Goal: Information Seeking & Learning: Find specific fact

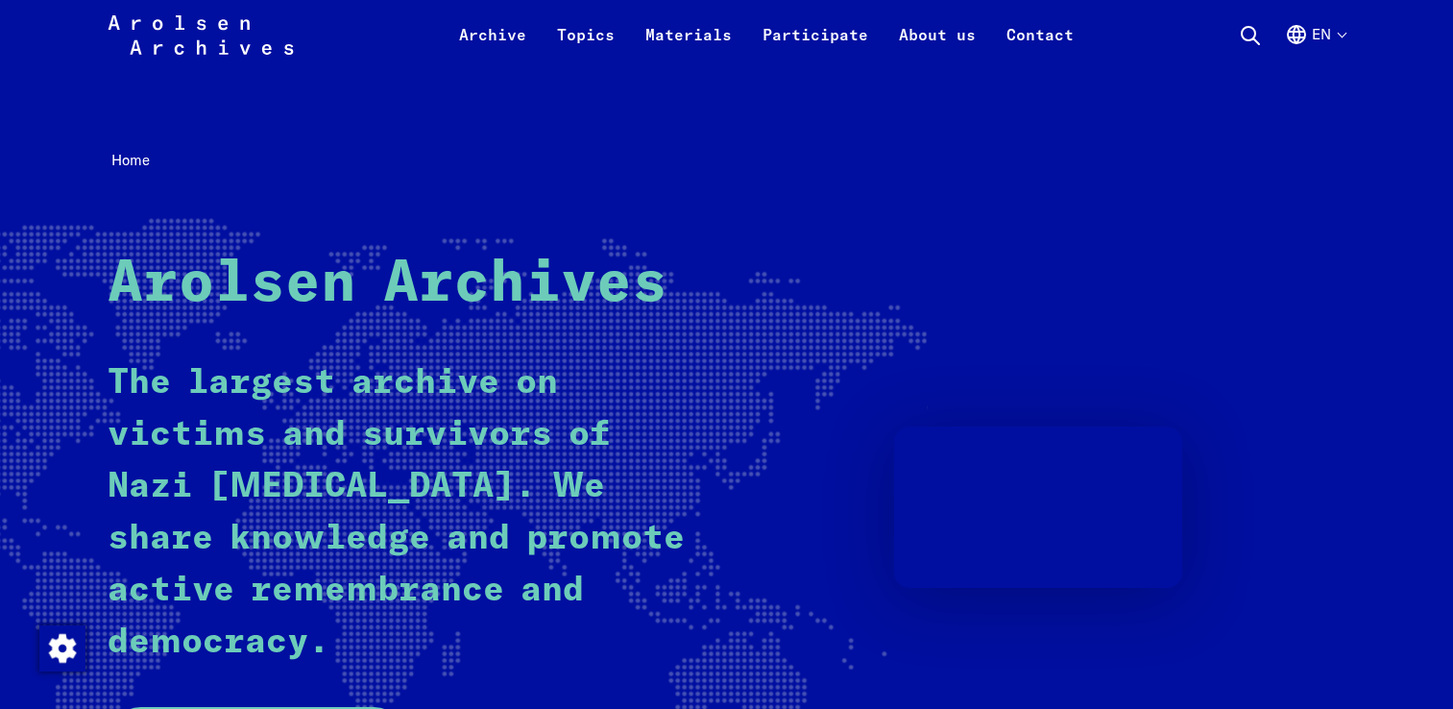
scroll to position [342, 0]
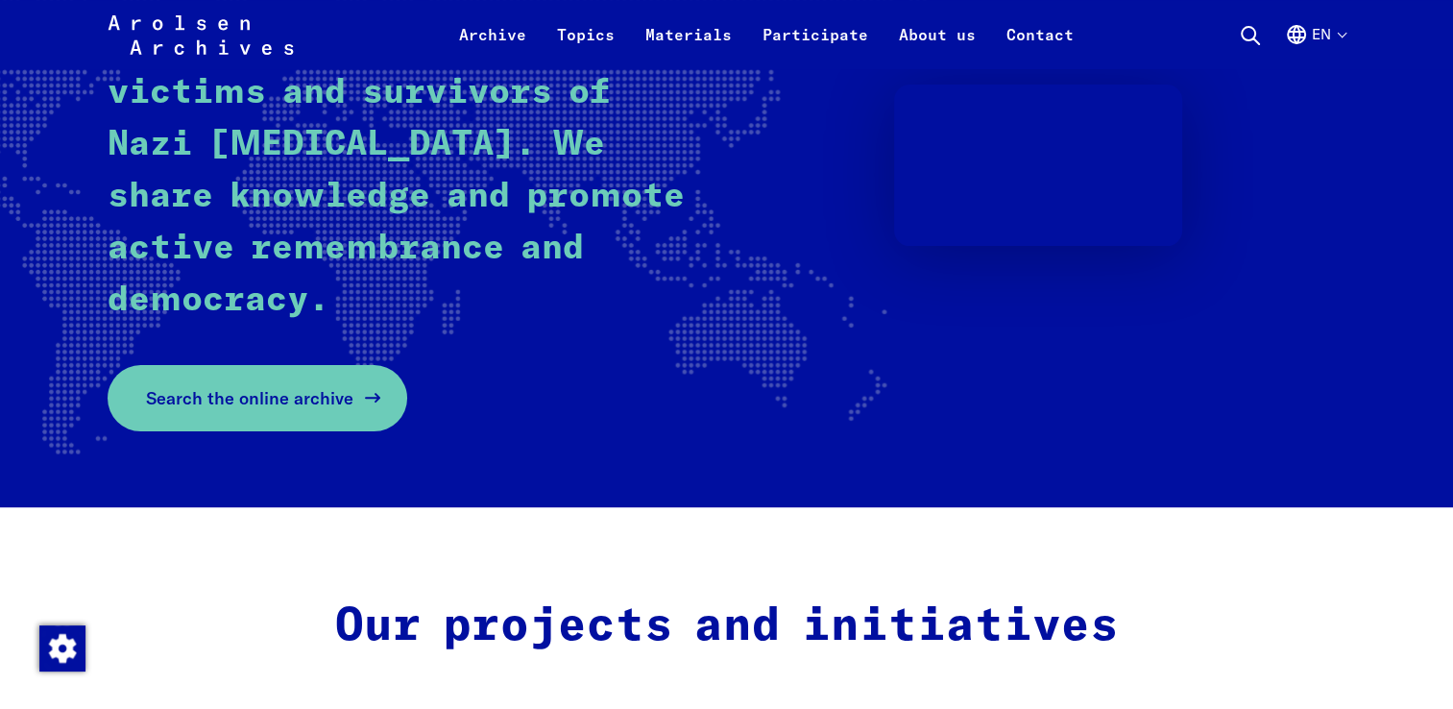
click at [296, 379] on link "Search the online archive" at bounding box center [258, 398] width 300 height 66
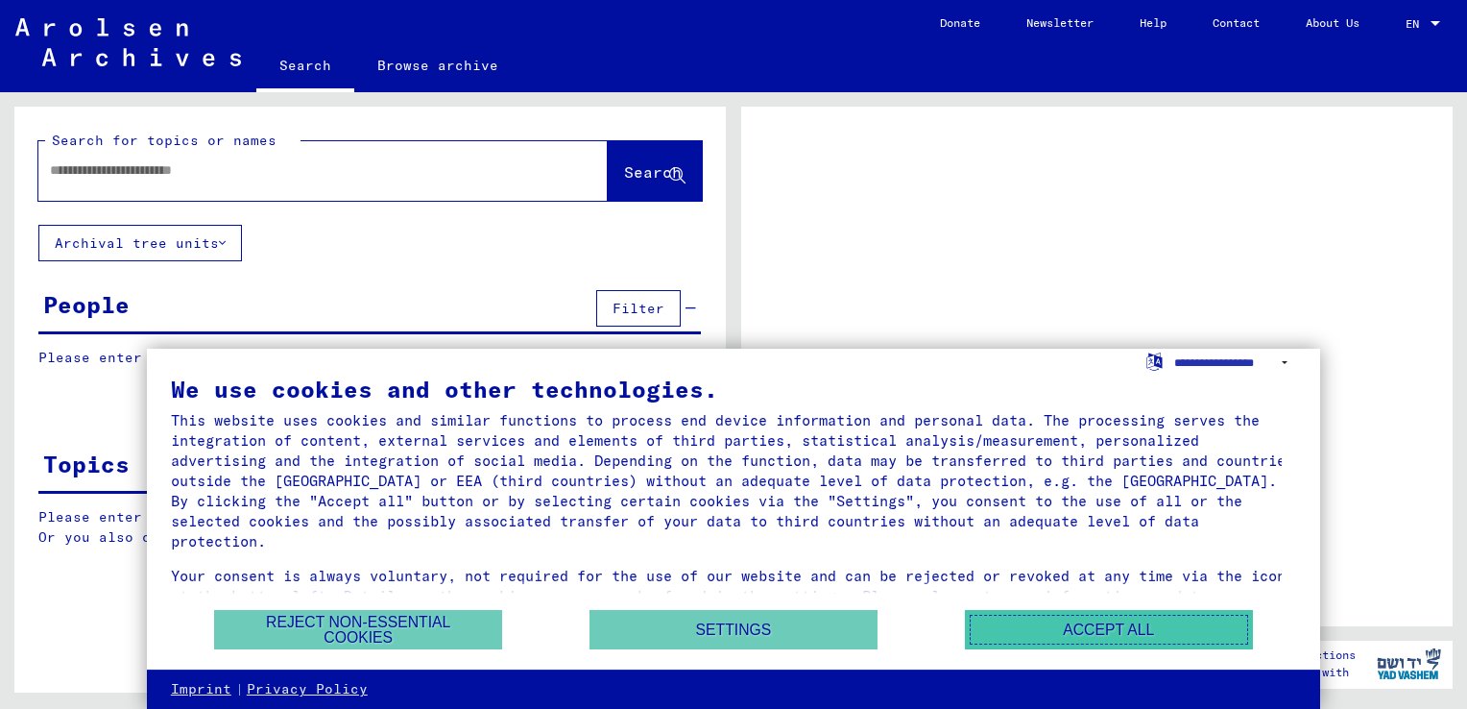
click at [1003, 632] on button "Accept all" at bounding box center [1109, 629] width 288 height 39
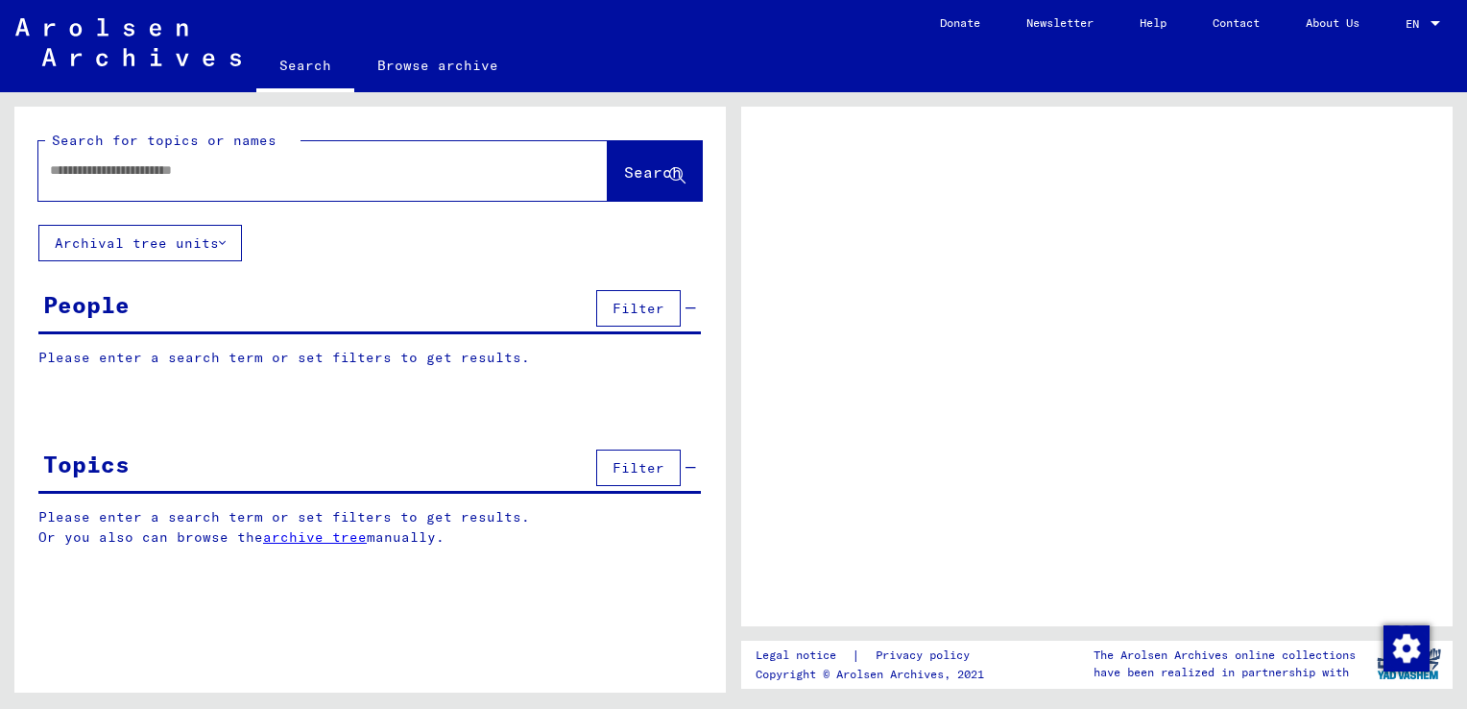
click at [373, 186] on div at bounding box center [299, 170] width 523 height 43
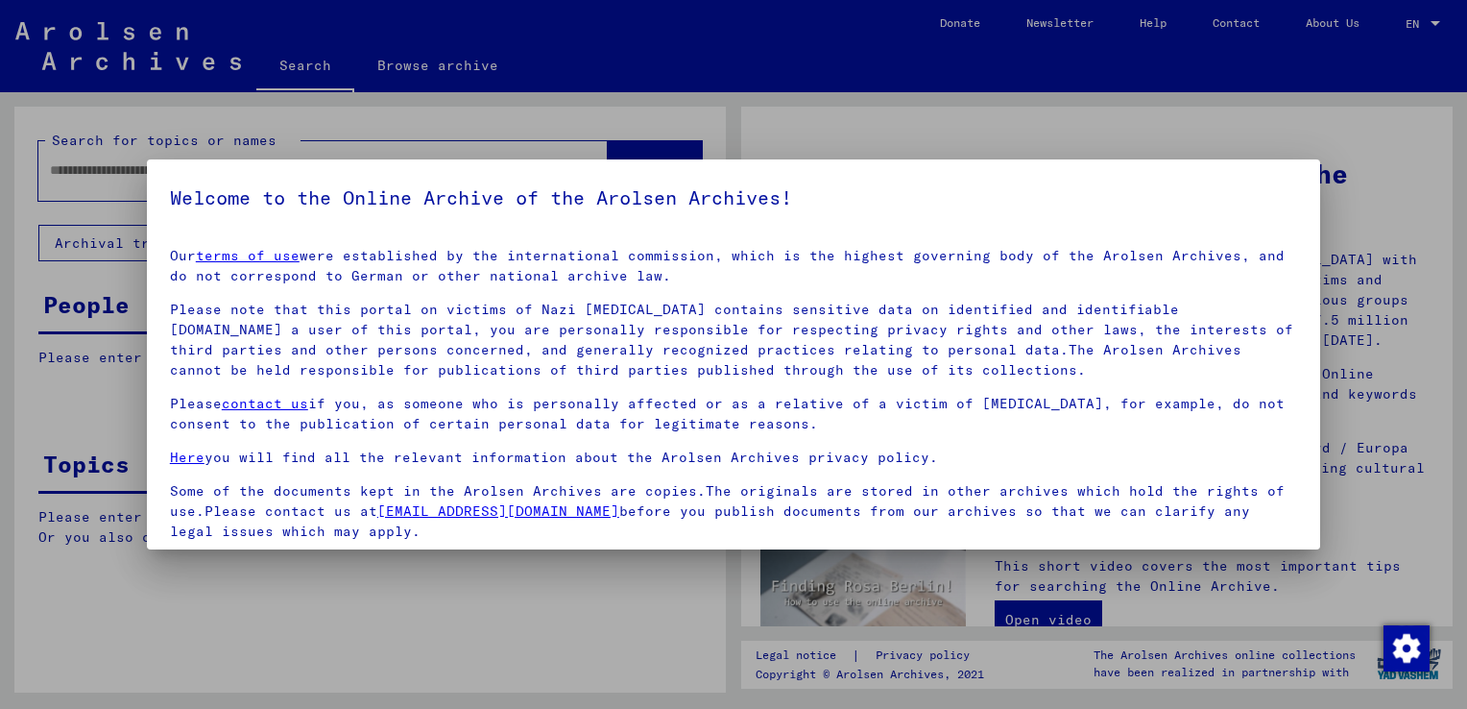
click at [1203, 130] on div at bounding box center [733, 354] width 1467 height 709
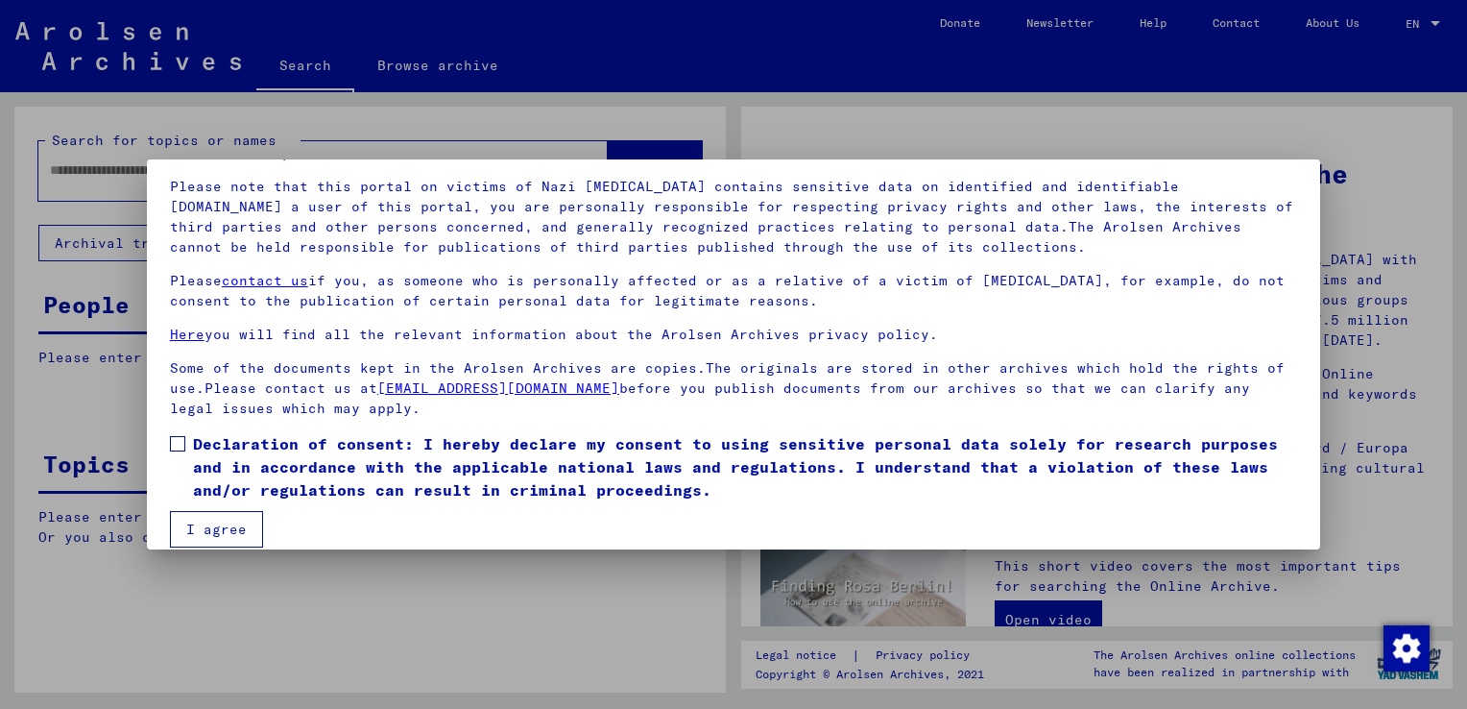
scroll to position [143, 0]
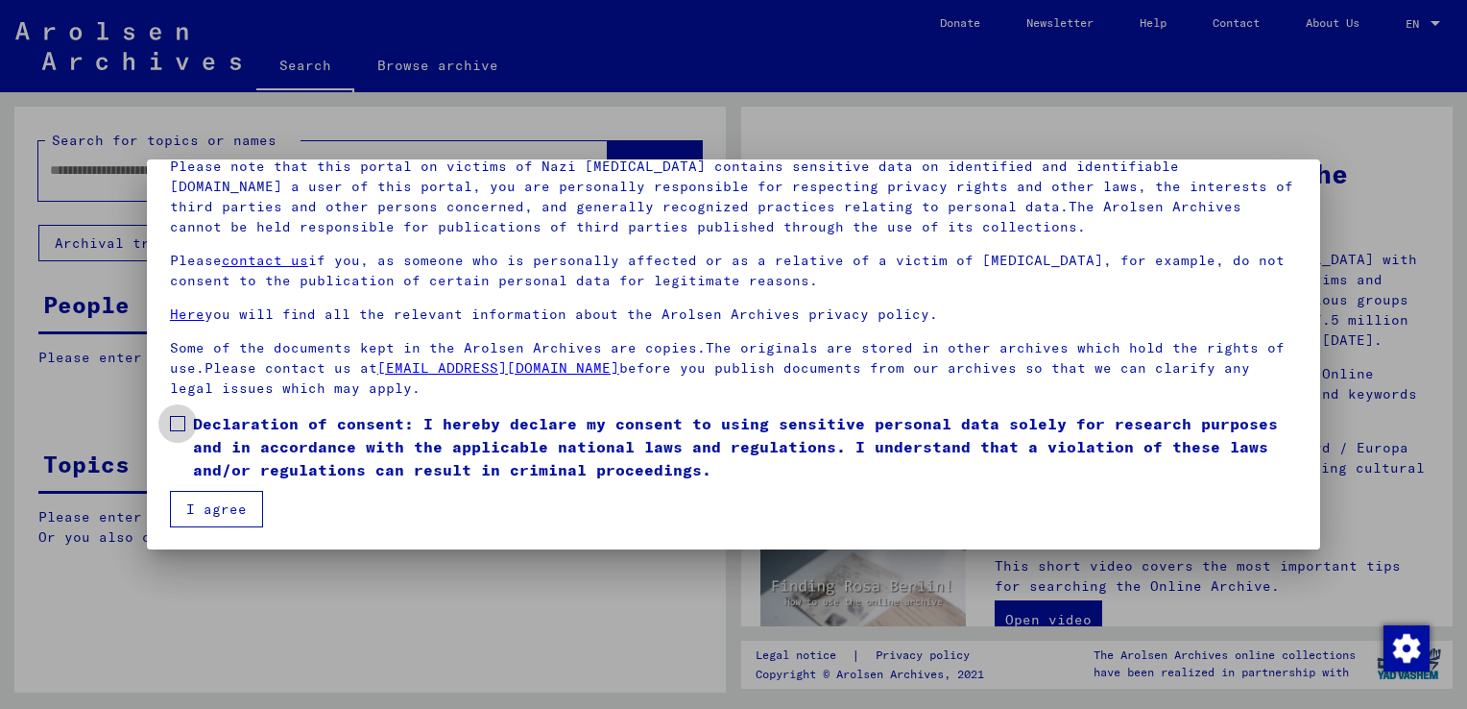
click at [181, 433] on label "Declaration of consent: I hereby declare my consent to using sensitive personal…" at bounding box center [733, 446] width 1127 height 69
click at [204, 497] on button "I agree" at bounding box center [216, 509] width 93 height 36
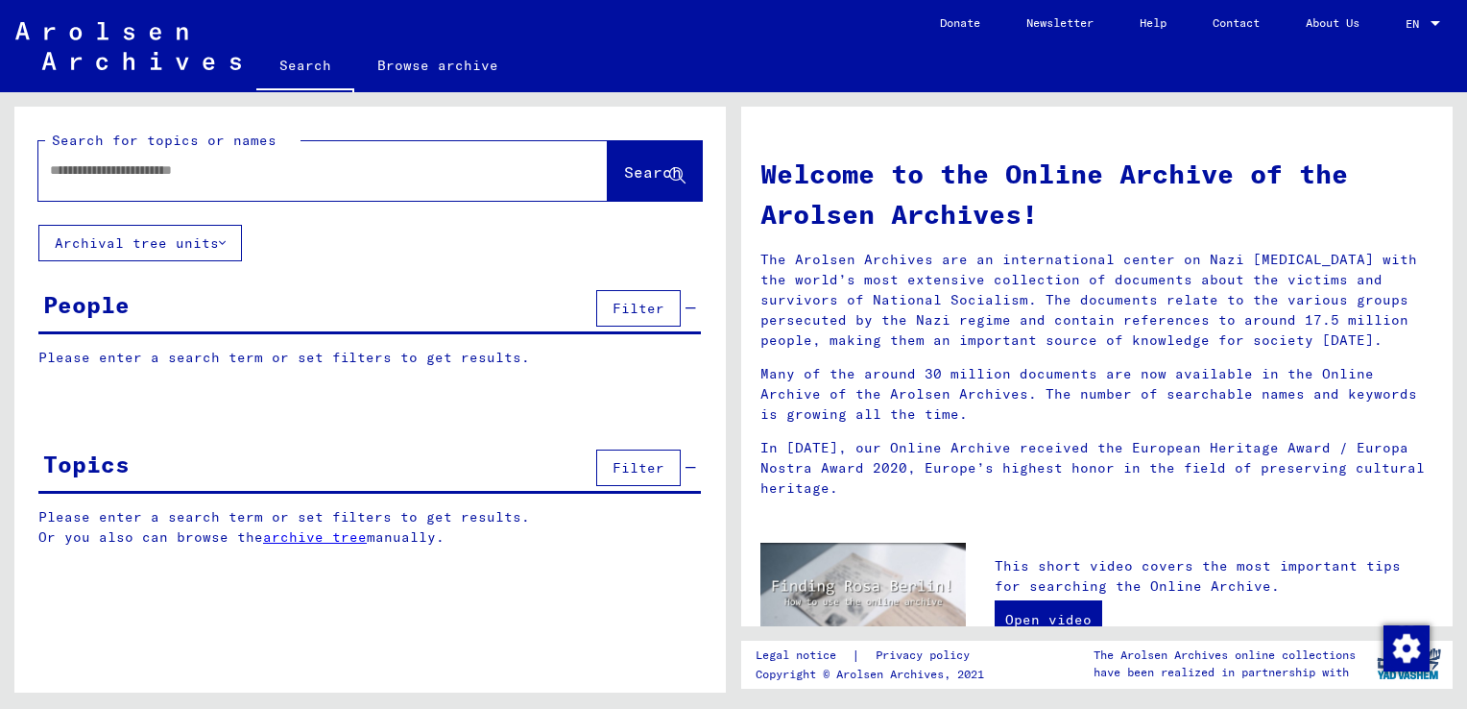
click at [215, 185] on div at bounding box center [294, 170] width 512 height 43
click at [186, 168] on input "text" at bounding box center [300, 170] width 500 height 20
type input "**********"
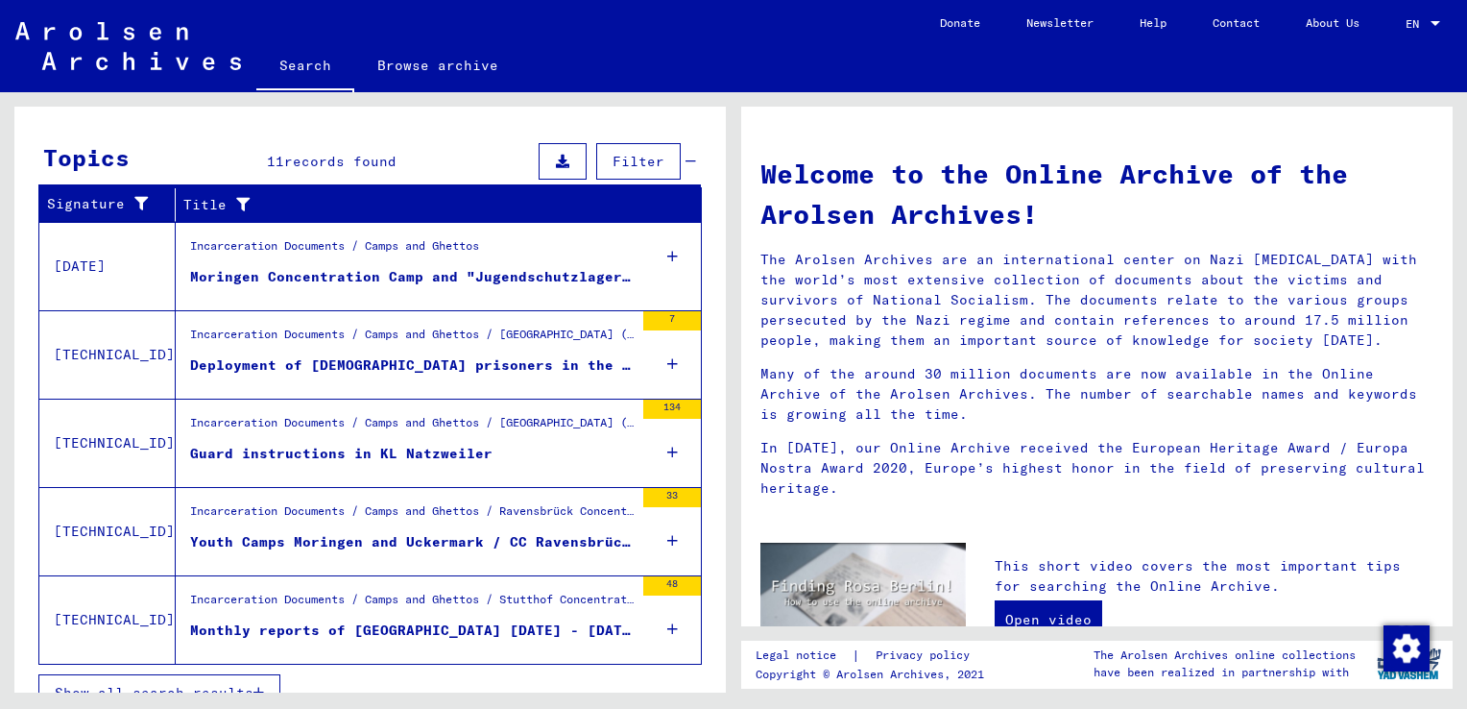
scroll to position [465, 0]
click at [425, 456] on div "Guard instructions in KL Natzweiler" at bounding box center [341, 454] width 303 height 20
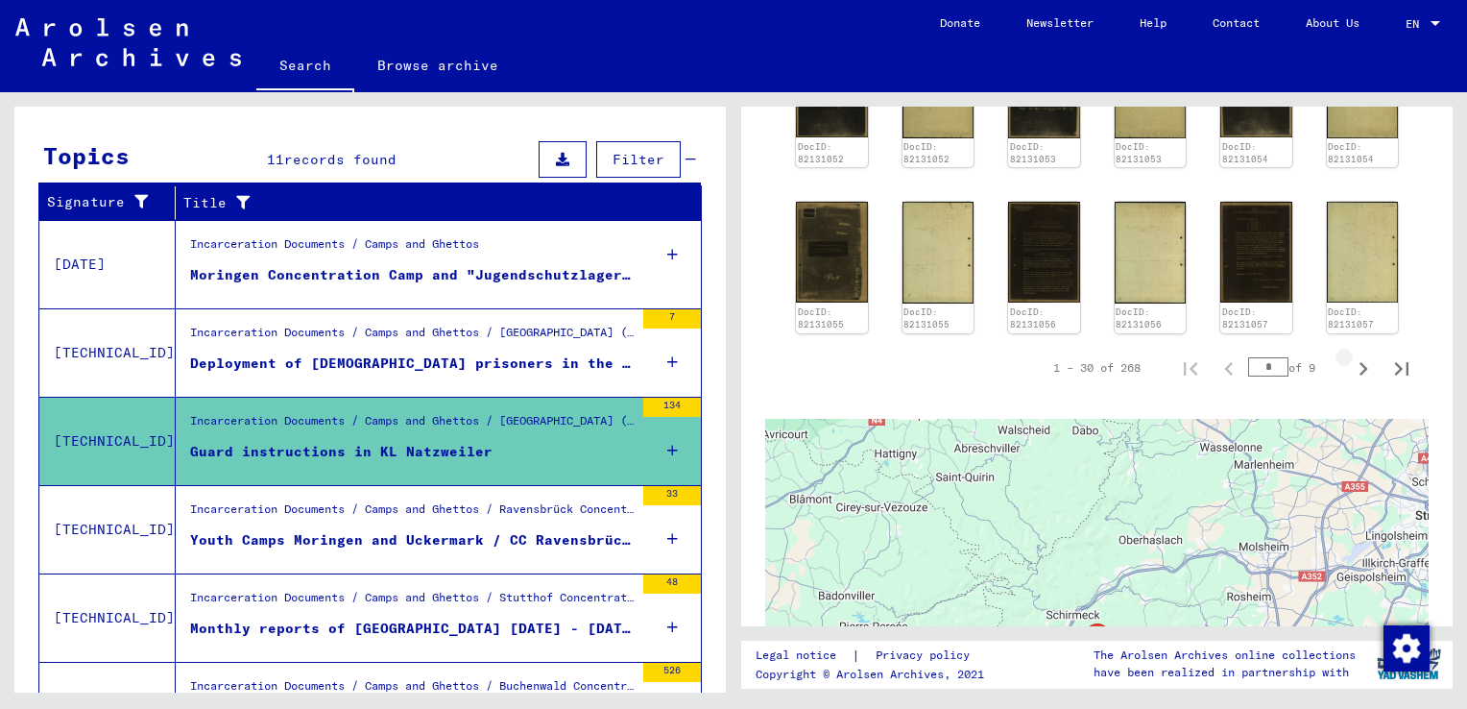
scroll to position [1235, 0]
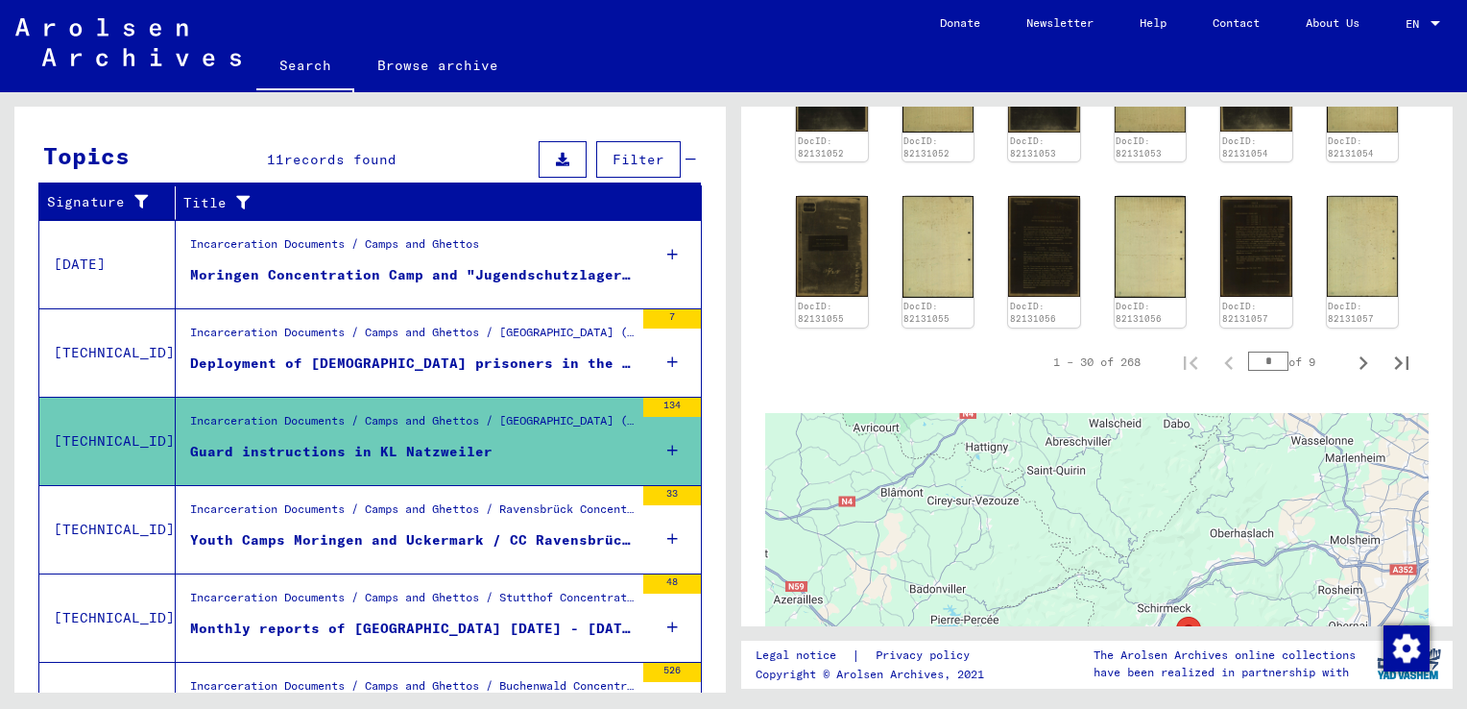
click at [634, 155] on span "Filter" at bounding box center [639, 159] width 52 height 17
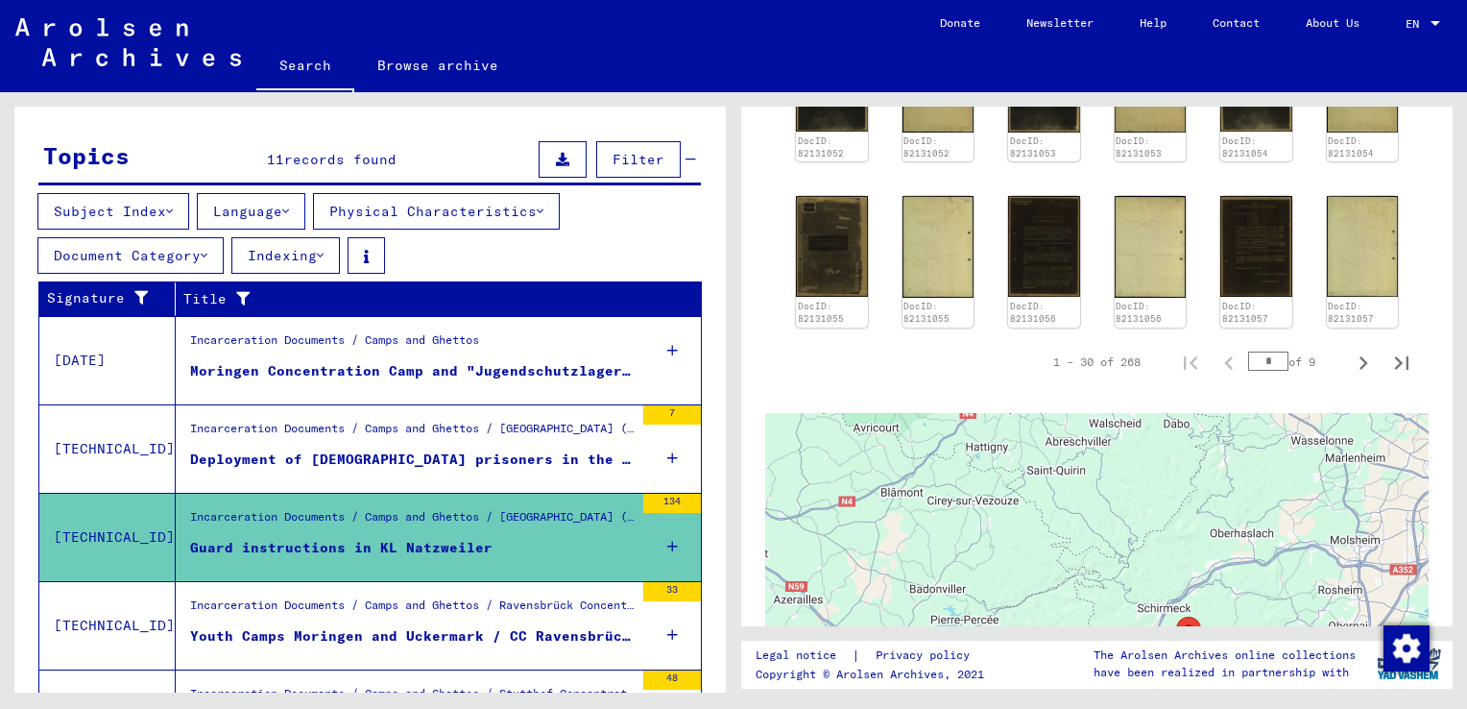
click at [634, 155] on span "Filter" at bounding box center [639, 159] width 52 height 17
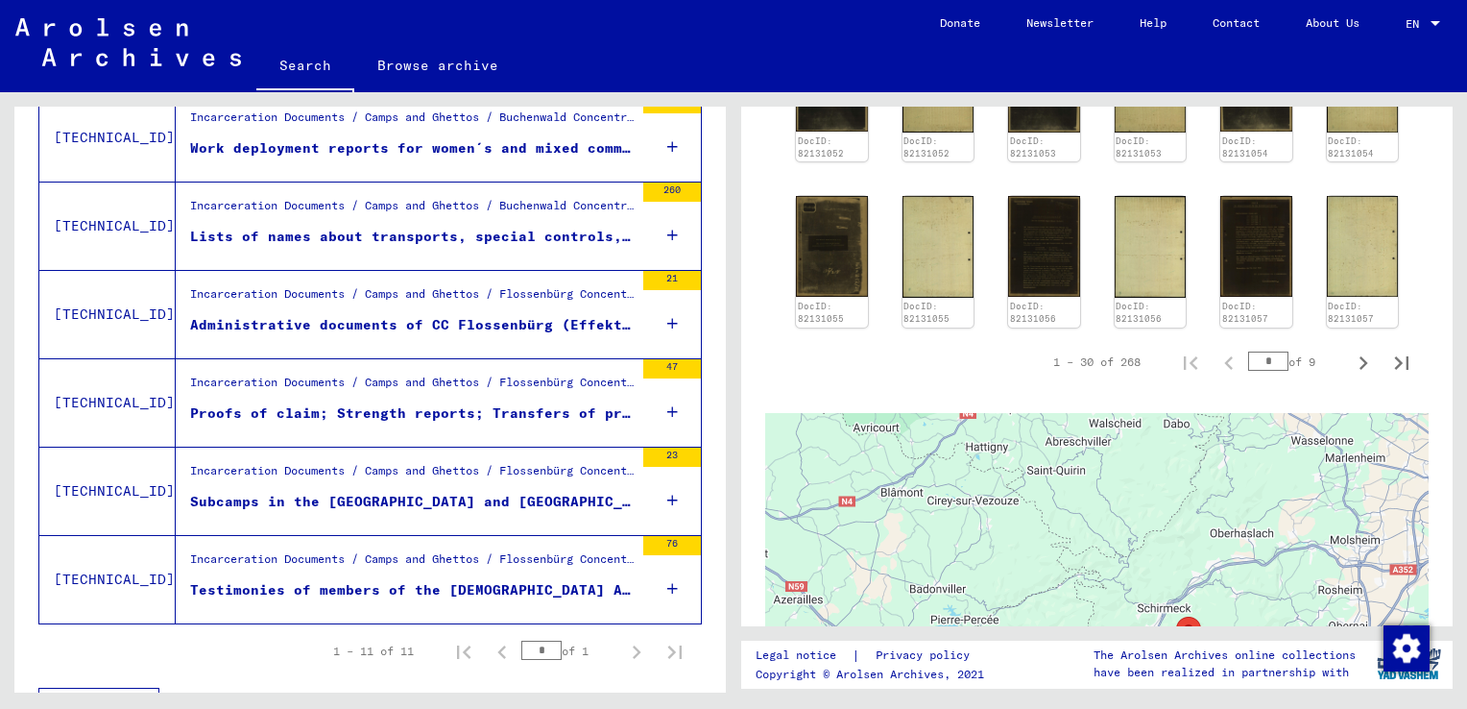
scroll to position [865, 0]
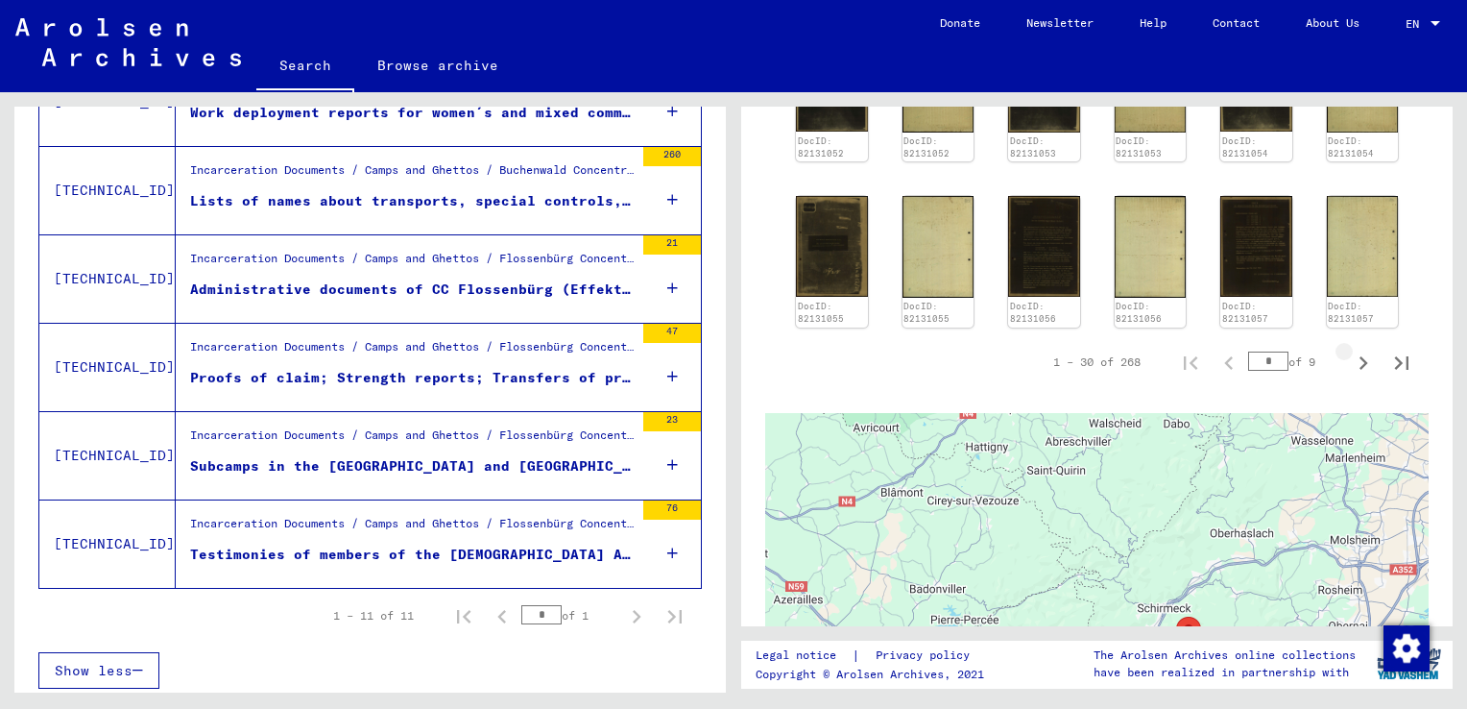
click at [1350, 350] on icon "Next page" at bounding box center [1363, 363] width 27 height 27
type input "*"
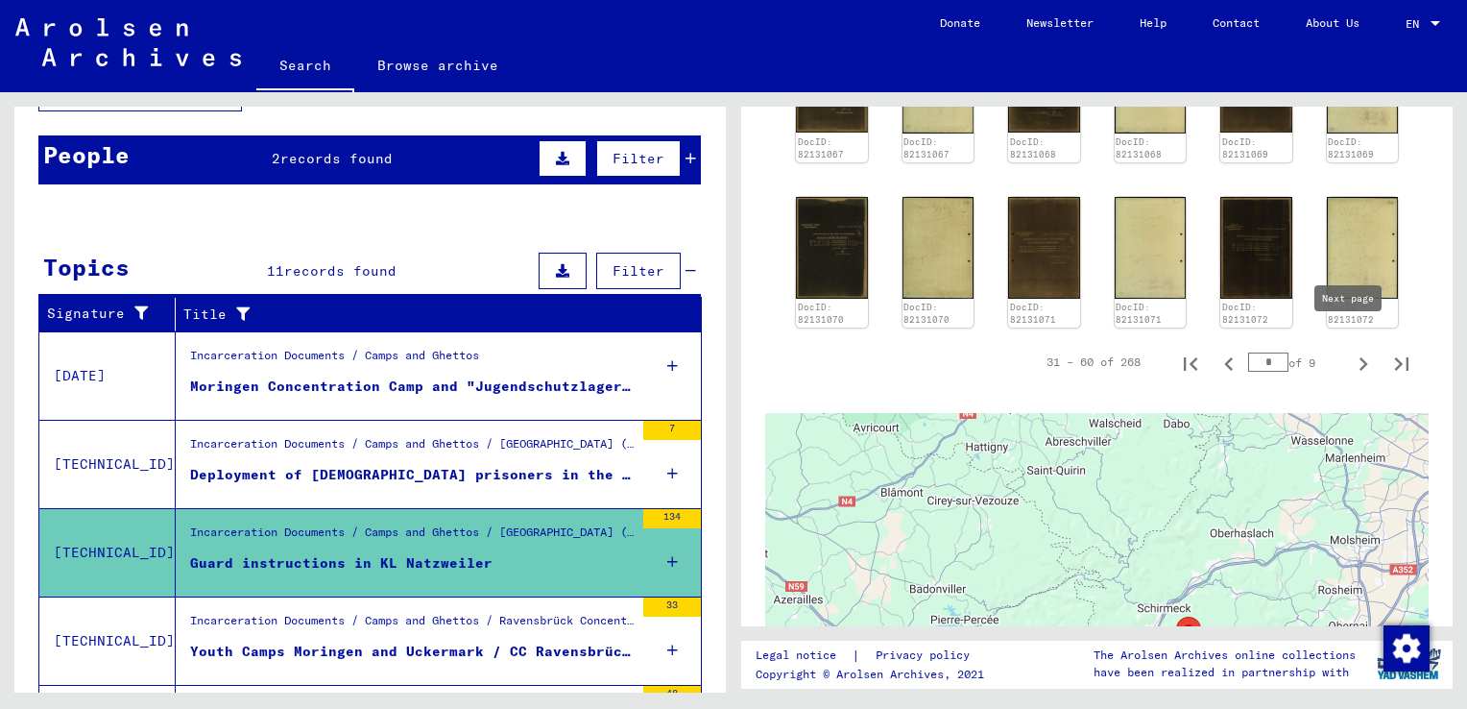
scroll to position [0, 0]
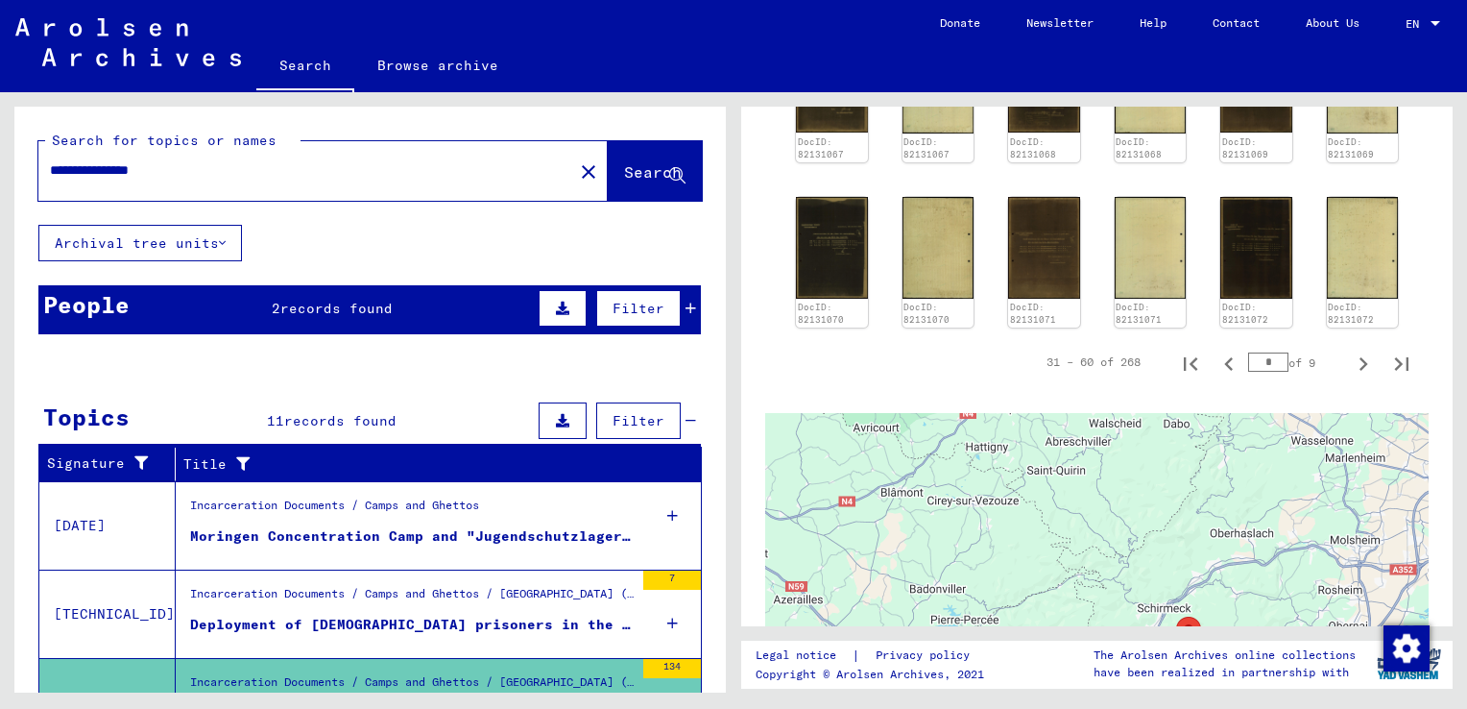
click at [686, 310] on icon at bounding box center [691, 308] width 11 height 13
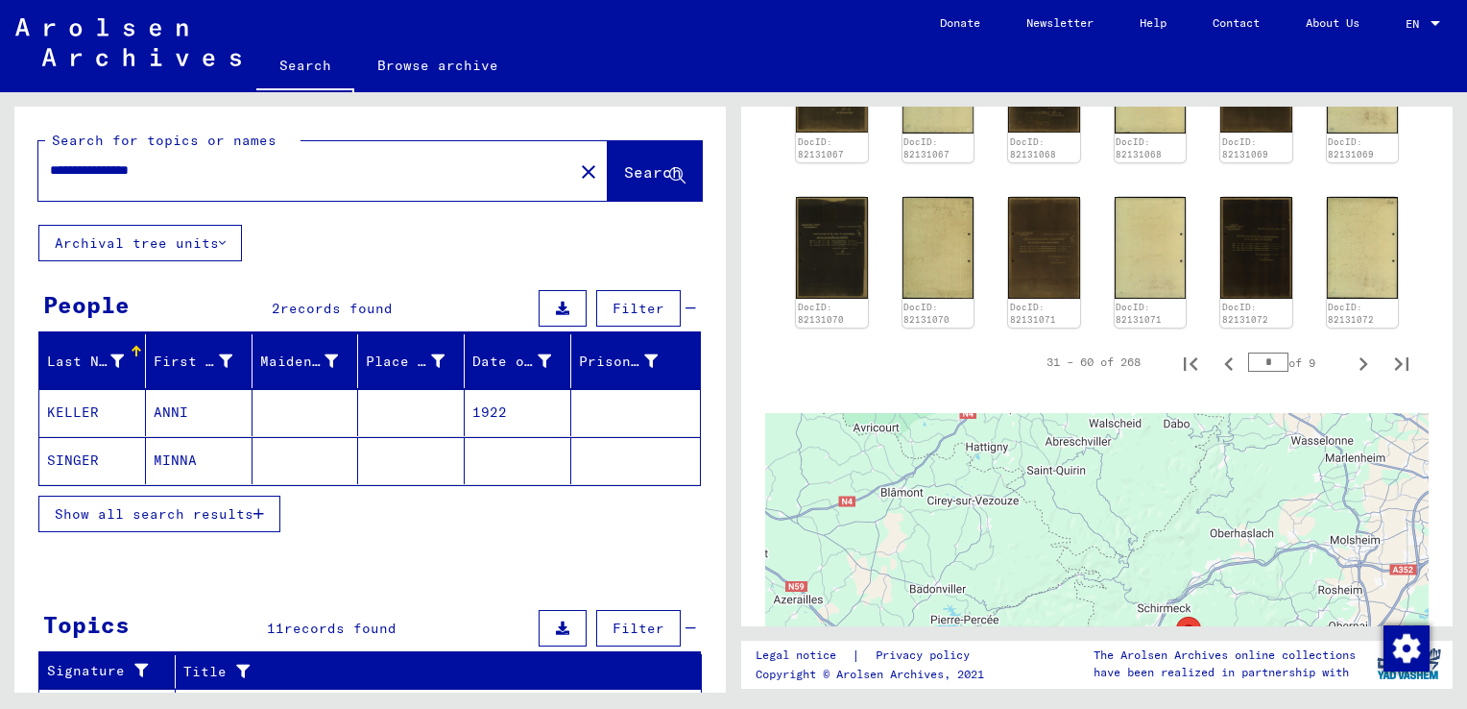
click at [146, 417] on mat-cell "ANNI" at bounding box center [199, 412] width 107 height 47
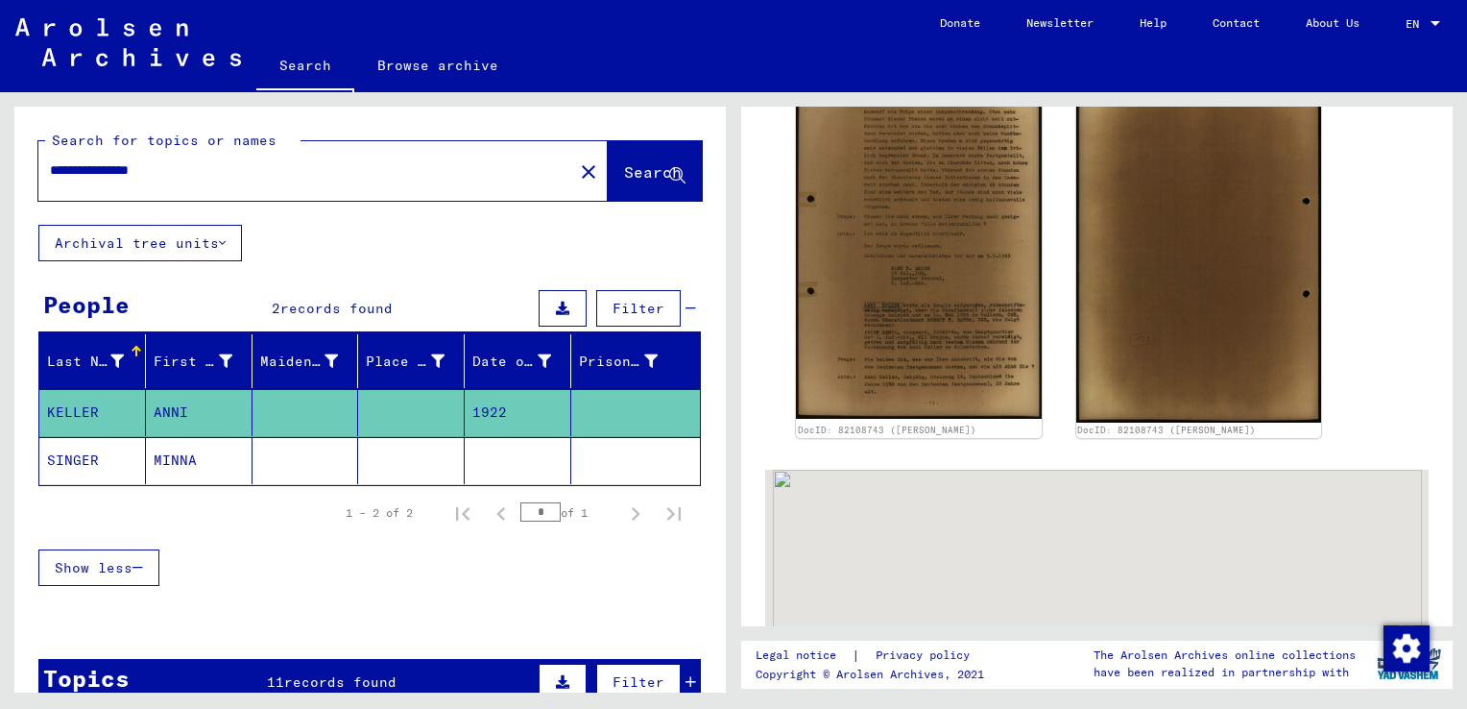
scroll to position [811, 0]
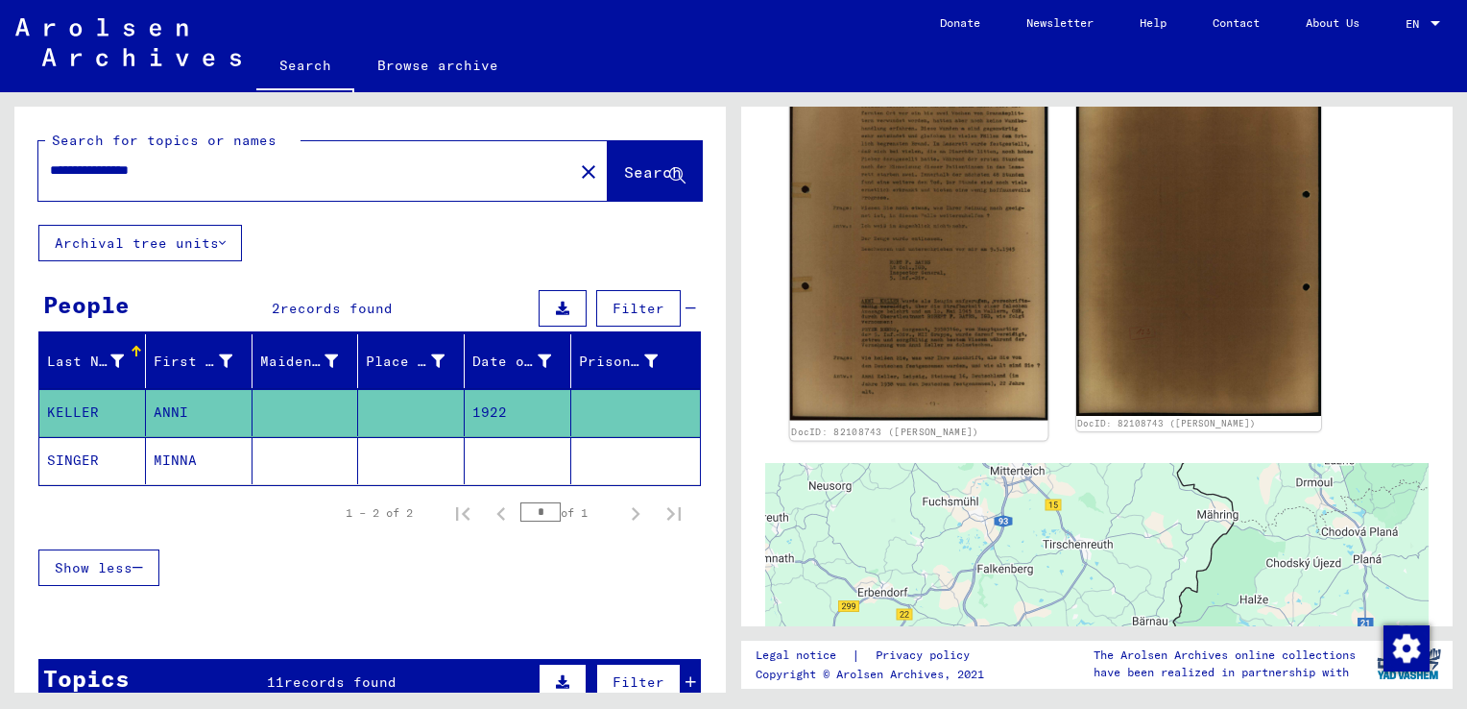
click at [855, 227] on img at bounding box center [918, 238] width 257 height 365
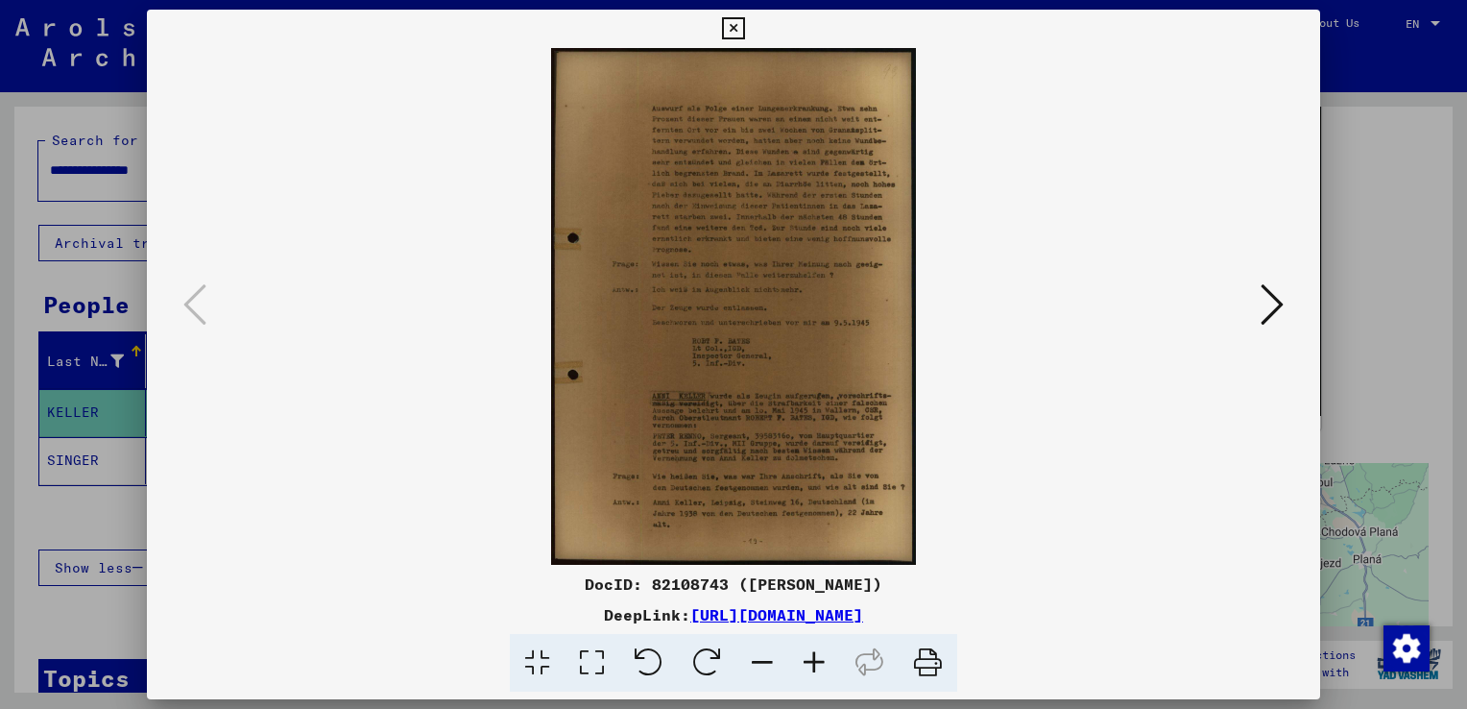
click at [690, 616] on link "[URL][DOMAIN_NAME]" at bounding box center [776, 614] width 173 height 19
click at [1388, 254] on div at bounding box center [733, 354] width 1467 height 709
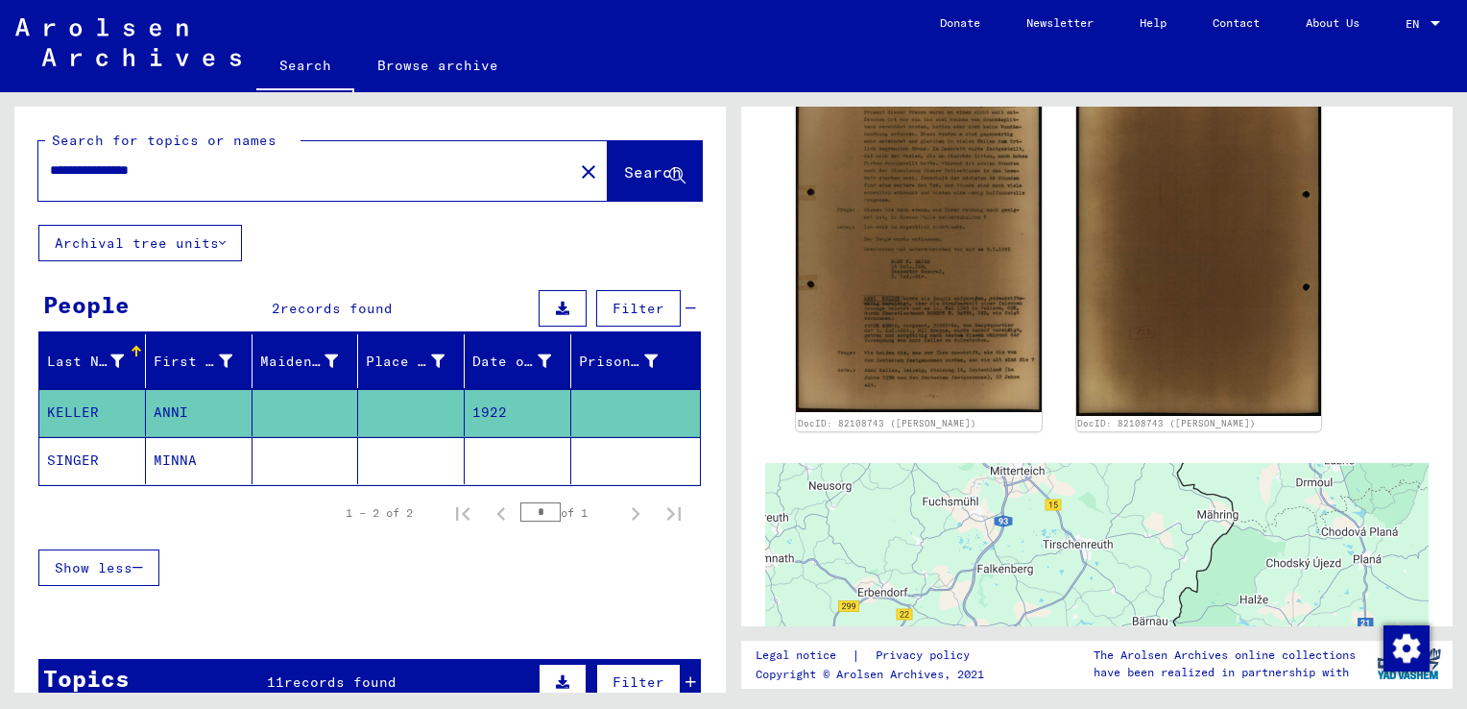
click at [92, 459] on mat-cell "SINGER" at bounding box center [92, 460] width 107 height 47
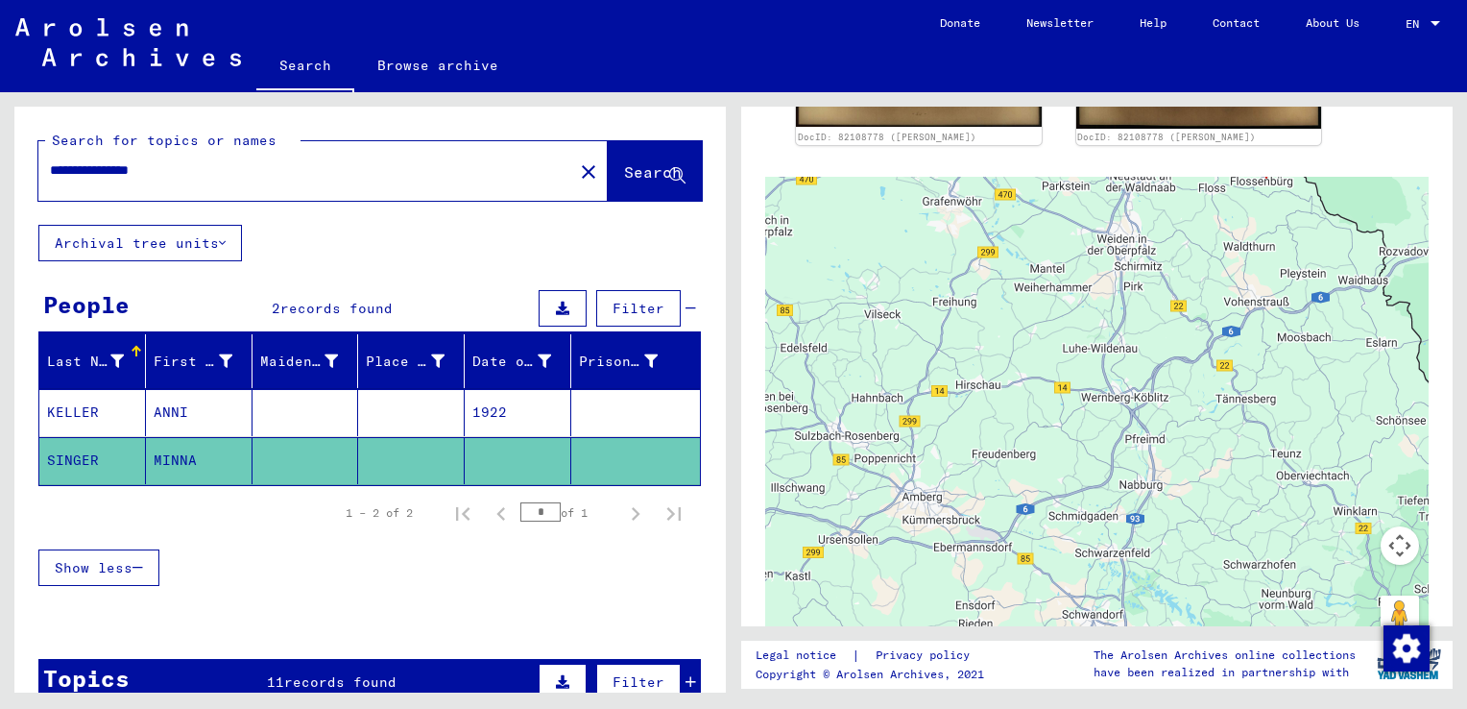
scroll to position [1108, 0]
